Goal: Task Accomplishment & Management: Manage account settings

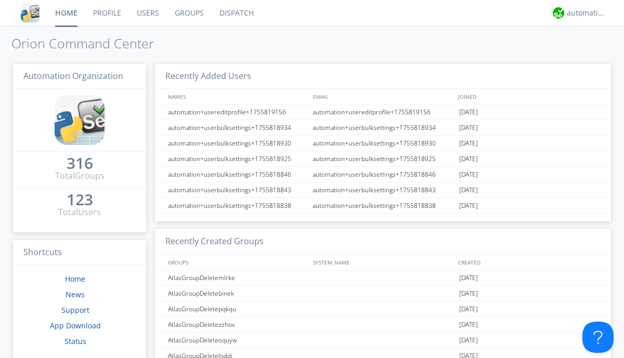
click at [147, 13] on link "Users" at bounding box center [148, 13] width 38 height 26
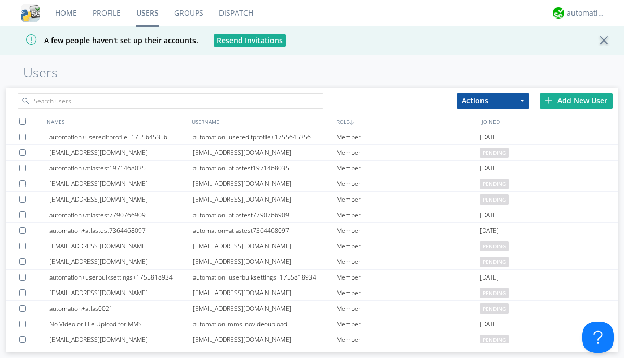
click at [576, 100] on div "Add New User" at bounding box center [576, 101] width 73 height 16
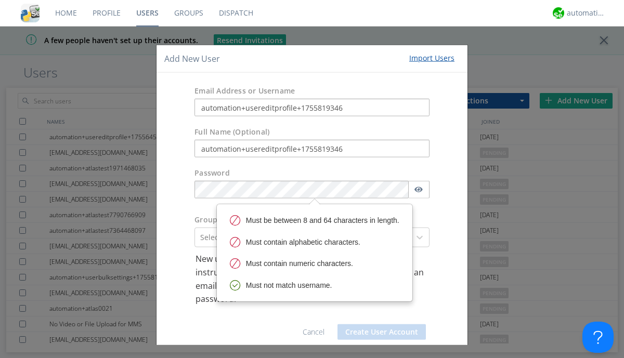
click at [378, 332] on button "Create User Account" at bounding box center [382, 332] width 88 height 16
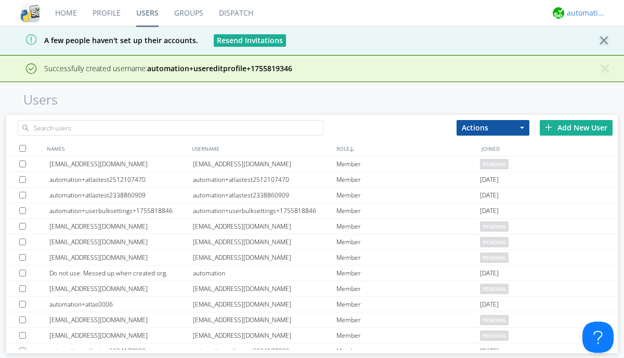
click at [584, 13] on div "automation+atlas" at bounding box center [586, 13] width 39 height 10
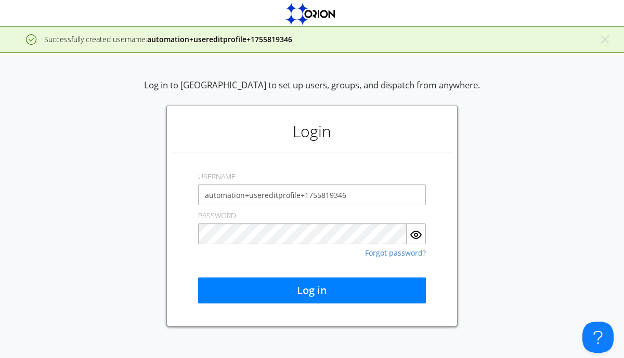
type input "automation+usereditprofile+1755819346"
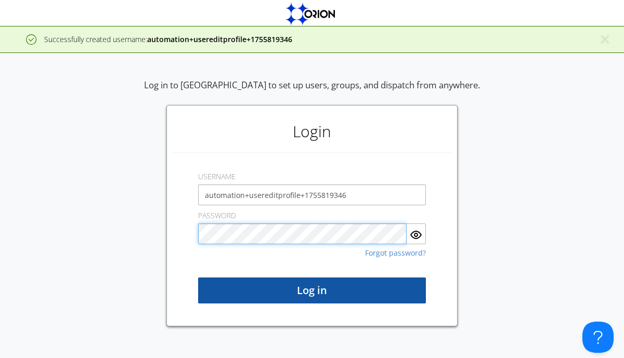
click at [312, 291] on button "Log in" at bounding box center [312, 291] width 228 height 26
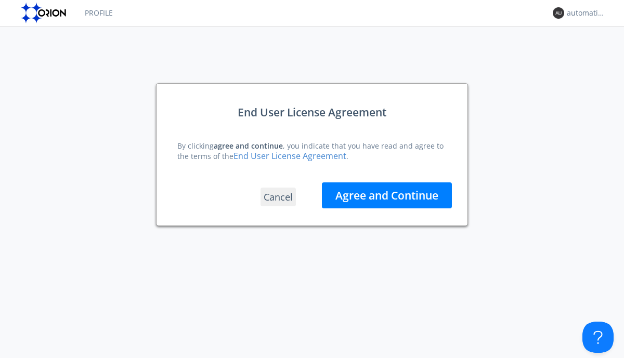
click at [387, 195] on button "Agree and Continue" at bounding box center [387, 196] width 130 height 26
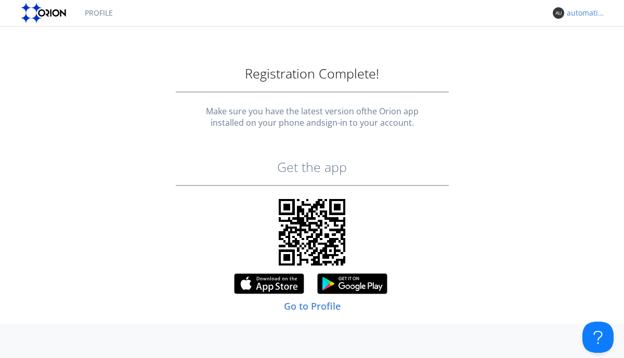
click at [584, 13] on div "automation+usereditprofile+1755819346" at bounding box center [586, 13] width 39 height 10
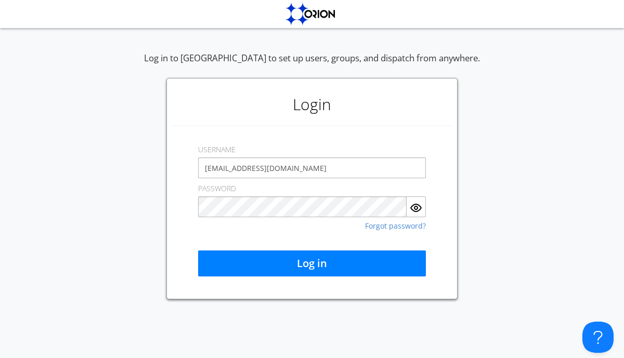
type input "[EMAIL_ADDRESS][DOMAIN_NAME]"
click at [312, 264] on button "Log in" at bounding box center [312, 264] width 228 height 26
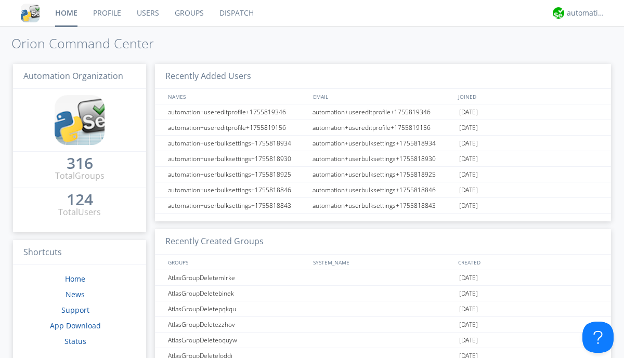
click at [147, 13] on link "Users" at bounding box center [148, 13] width 38 height 26
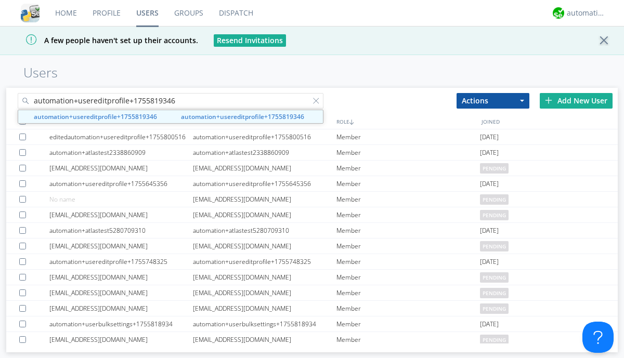
type input "automation+usereditprofile+1755819346"
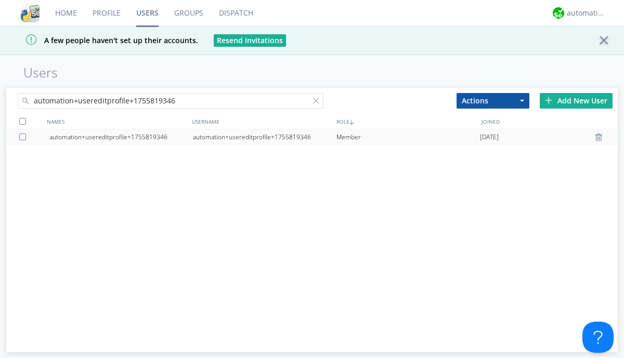
click at [264, 137] on div "automation+usereditprofile+1755819346" at bounding box center [265, 138] width 144 height 16
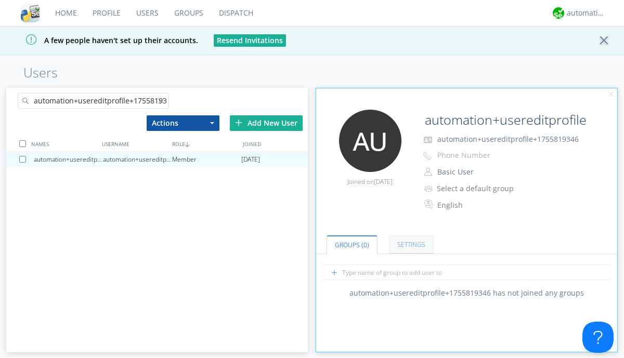
click at [410, 245] on link "Settings" at bounding box center [411, 245] width 45 height 18
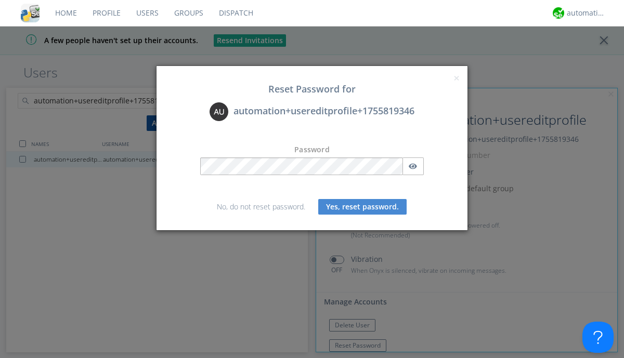
click at [363, 206] on button "Yes, reset password." at bounding box center [362, 207] width 88 height 16
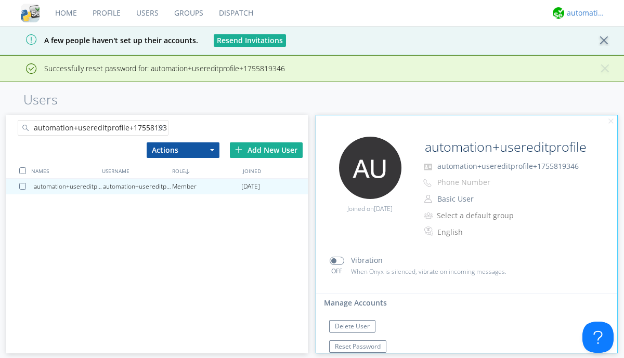
click at [584, 13] on div "automation+atlas" at bounding box center [586, 13] width 39 height 10
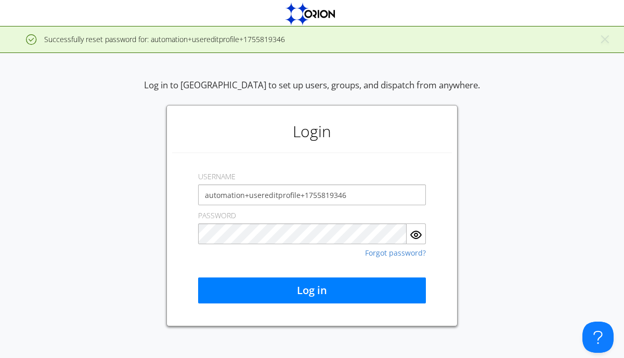
type input "automation+usereditprofile+1755819346"
click at [312, 291] on button "Log in" at bounding box center [312, 291] width 228 height 26
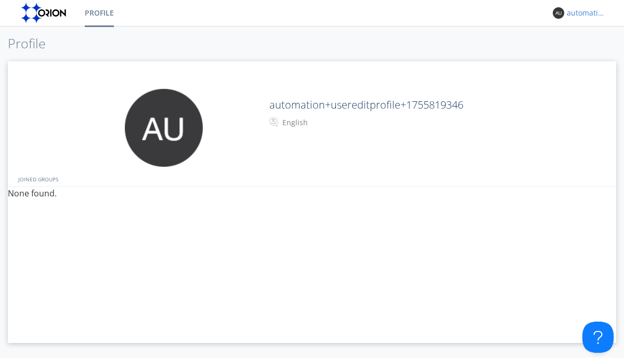
click at [584, 13] on div "automation+usereditprofile+1755819346" at bounding box center [586, 13] width 39 height 10
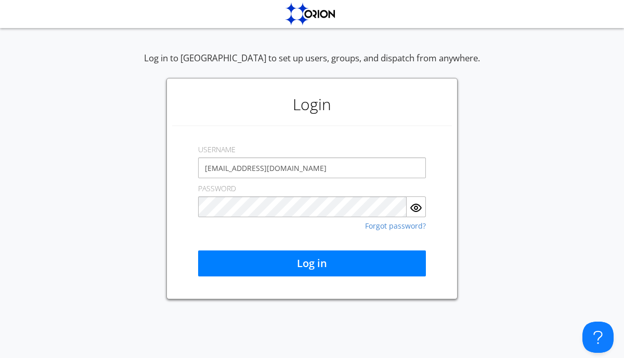
type input "[EMAIL_ADDRESS][DOMAIN_NAME]"
click at [312, 264] on button "Log in" at bounding box center [312, 264] width 228 height 26
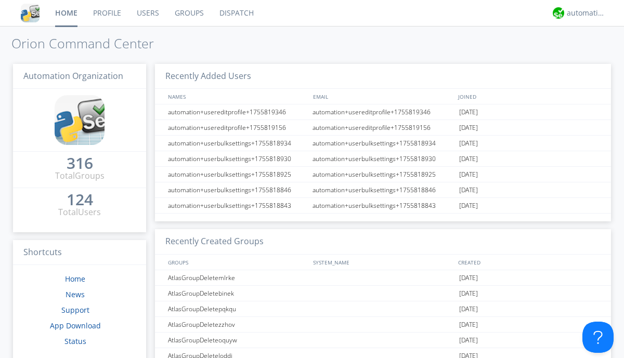
click at [147, 13] on link "Users" at bounding box center [148, 13] width 38 height 26
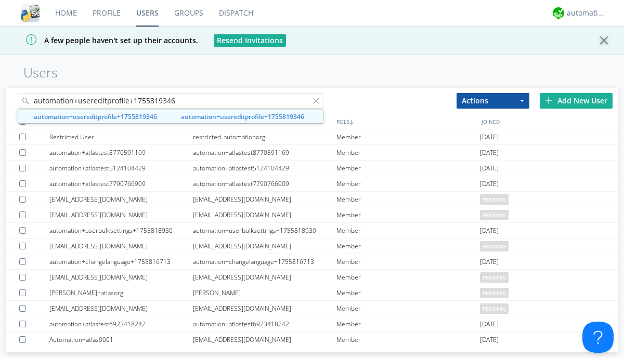
type input "automation+usereditprofile+1755819346"
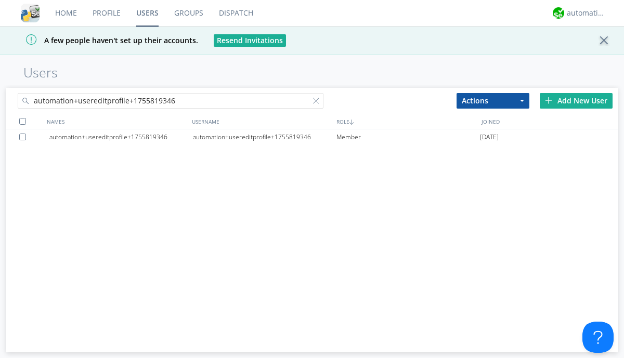
click at [24, 137] on div at bounding box center [24, 137] width 10 height 7
click at [493, 100] on button "Actions" at bounding box center [493, 101] width 73 height 16
click at [0, 0] on link "Delete User" at bounding box center [0, 0] width 0 height 0
